Goal: Task Accomplishment & Management: Manage account settings

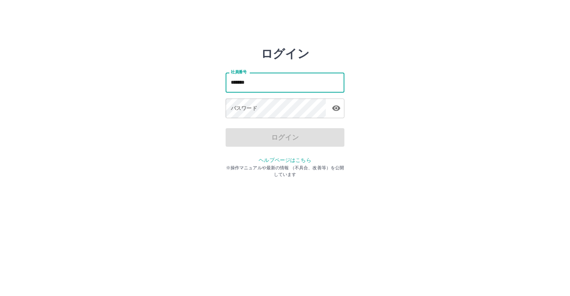
click at [280, 83] on input "*******" at bounding box center [284, 83] width 119 height 20
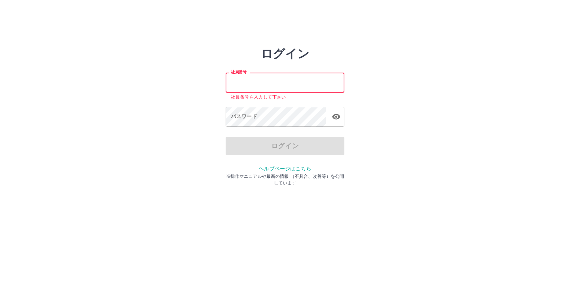
click at [281, 83] on input "社員番号" at bounding box center [284, 83] width 119 height 20
type input "*******"
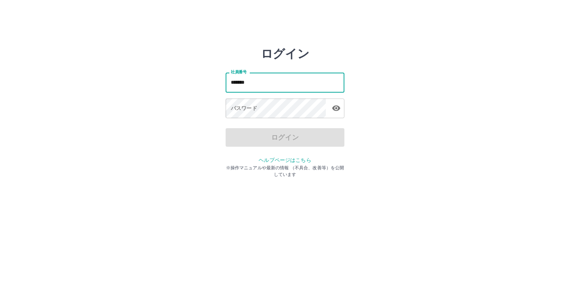
click at [272, 79] on input "*******" at bounding box center [284, 83] width 119 height 20
click at [251, 103] on div "パスワード パスワード" at bounding box center [284, 109] width 119 height 21
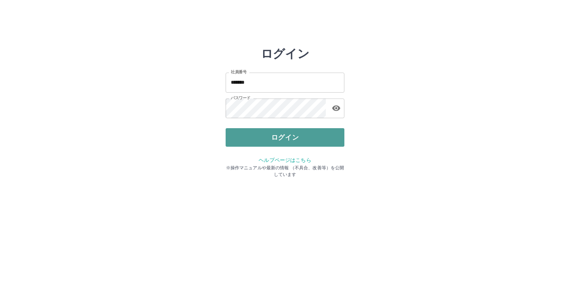
click at [254, 136] on button "ログイン" at bounding box center [284, 137] width 119 height 19
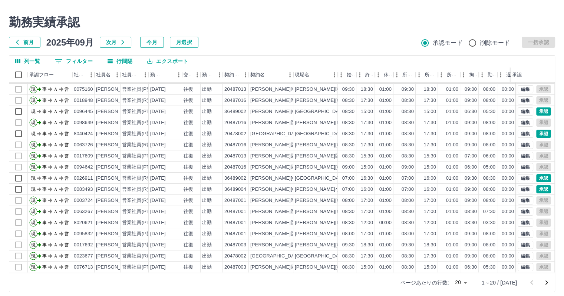
scroll to position [17, 0]
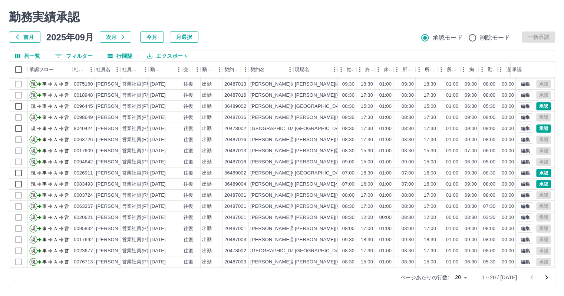
click at [473, 278] on body "SDH勤怠 [PERSON_NAME] 勤務実績承認 前月 [DATE] 次月 今月 月選択 承認モード 削除モード 一括承認 列一覧 0 フィルター 行間隔…" at bounding box center [282, 139] width 564 height 313
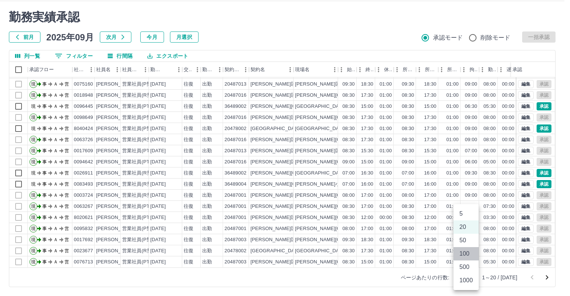
click at [472, 258] on li "100" at bounding box center [465, 253] width 25 height 13
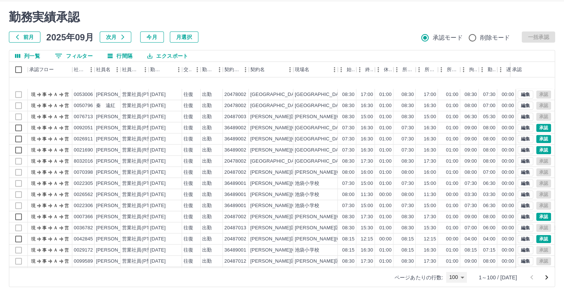
scroll to position [927, 0]
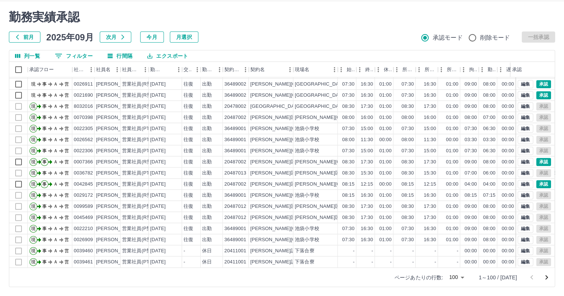
click at [544, 279] on icon "次のページへ" at bounding box center [546, 277] width 9 height 9
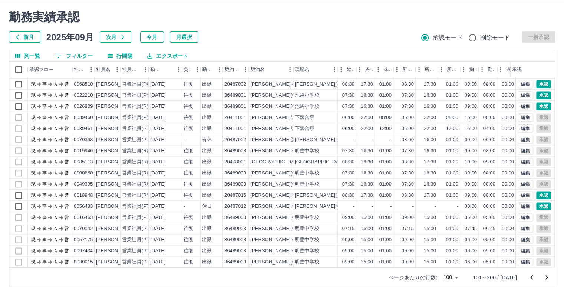
click at [542, 277] on icon "次のページへ" at bounding box center [546, 277] width 9 height 9
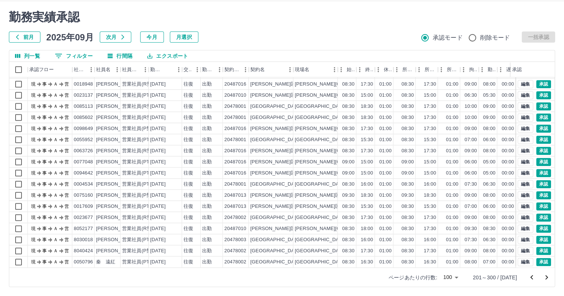
click at [544, 279] on icon "次のページへ" at bounding box center [546, 277] width 9 height 9
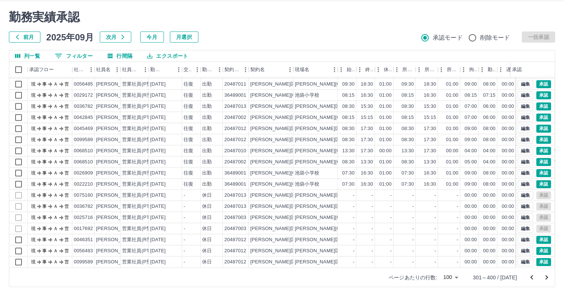
click at [549, 276] on icon "次のページへ" at bounding box center [546, 277] width 9 height 9
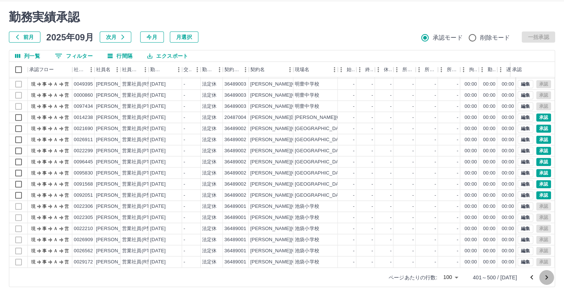
click at [548, 277] on icon "次のページへ" at bounding box center [546, 277] width 9 height 9
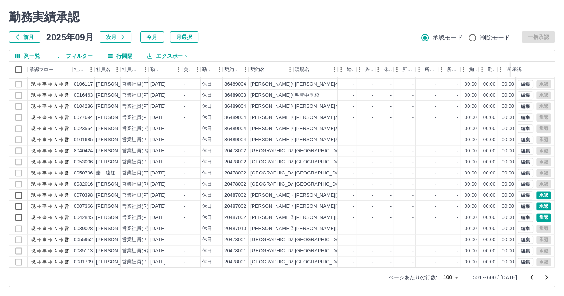
click at [546, 276] on icon "次のページへ" at bounding box center [546, 277] width 9 height 9
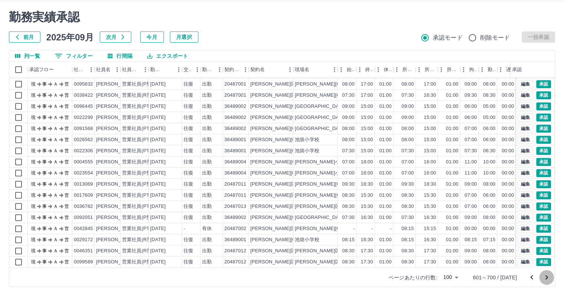
click at [544, 281] on icon "次のページへ" at bounding box center [546, 277] width 9 height 9
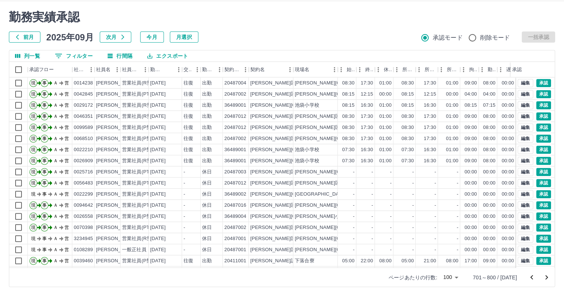
scroll to position [890, 0]
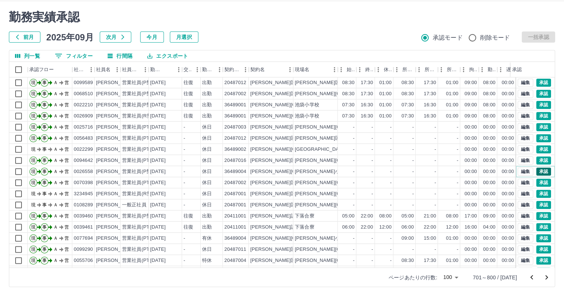
click at [540, 168] on button "承認" at bounding box center [543, 172] width 15 height 8
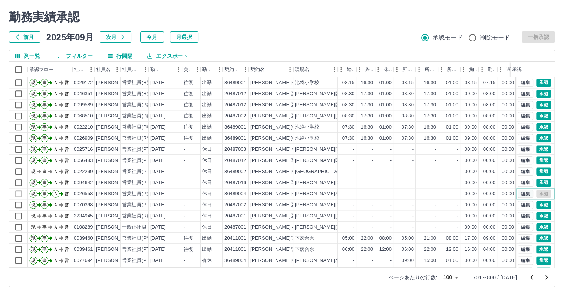
click at [518, 192] on button "編集" at bounding box center [526, 194] width 16 height 8
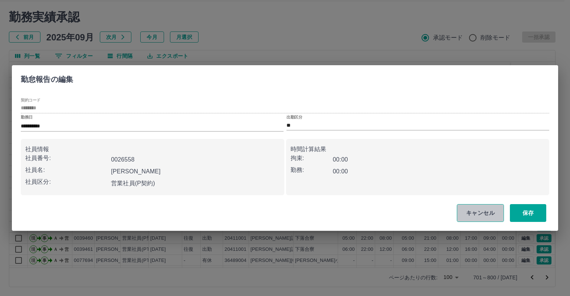
click at [488, 212] on button "キャンセル" at bounding box center [479, 213] width 47 height 18
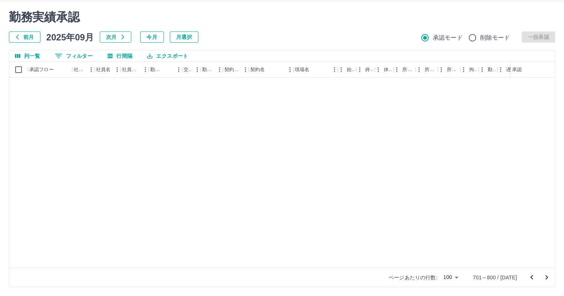
scroll to position [0, 0]
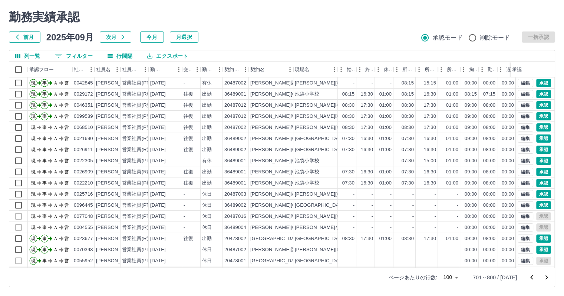
click at [466, 279] on body "SDH勤怠 [PERSON_NAME] 勤務実績承認 前月 [DATE] 次月 今月 月選択 承認モード 削除モード 一括承認 列一覧 0 フィルター 行間隔…" at bounding box center [282, 139] width 564 height 313
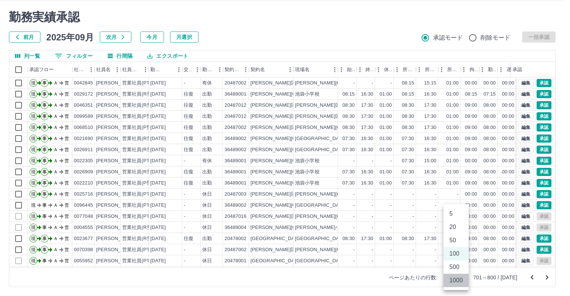
click at [461, 282] on li "1000" at bounding box center [455, 280] width 25 height 13
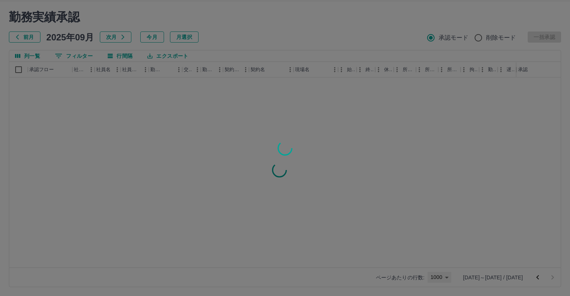
type input "****"
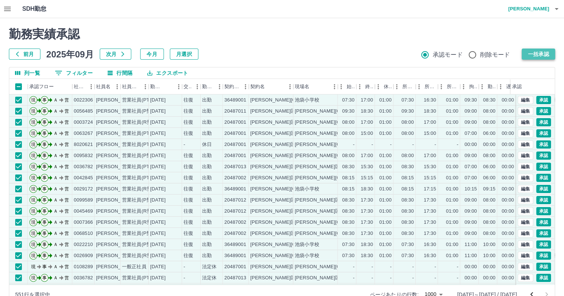
click at [534, 56] on button "一括承認" at bounding box center [538, 54] width 33 height 11
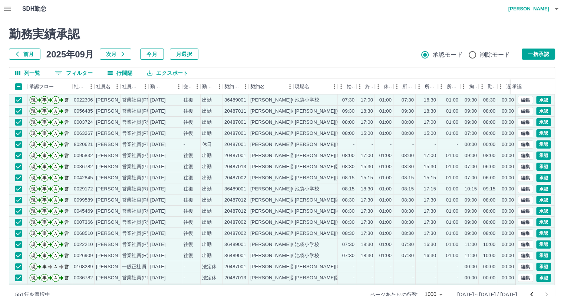
click at [531, 292] on icon "前のページへ" at bounding box center [531, 294] width 9 height 9
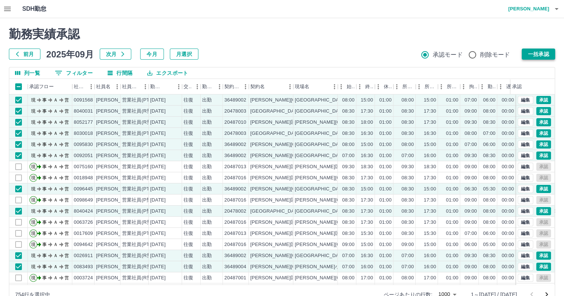
click at [543, 50] on button "一括承認" at bounding box center [538, 54] width 33 height 11
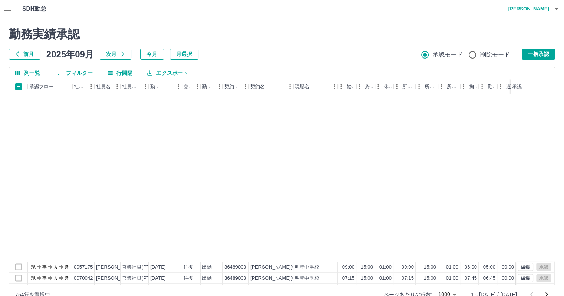
scroll to position [1557, 0]
